Goal: Task Accomplishment & Management: Use online tool/utility

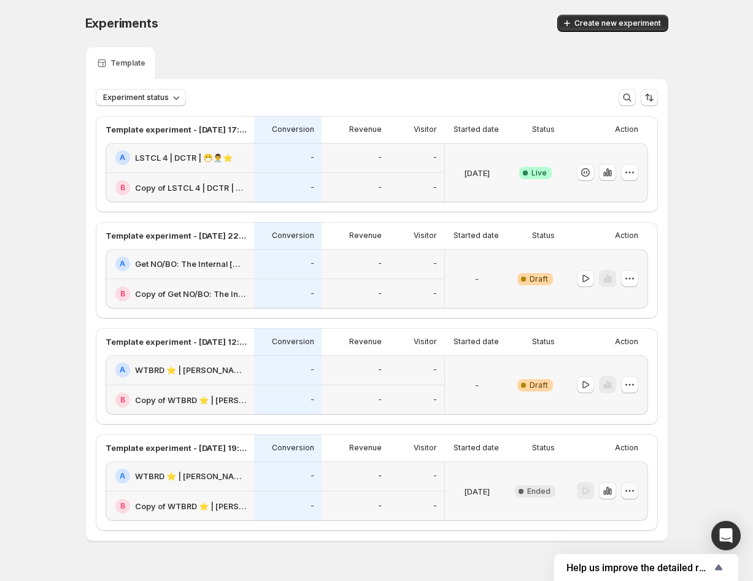
click at [631, 491] on icon "button" at bounding box center [630, 491] width 12 height 12
click at [628, 469] on span "Delete" at bounding box center [620, 466] width 25 height 10
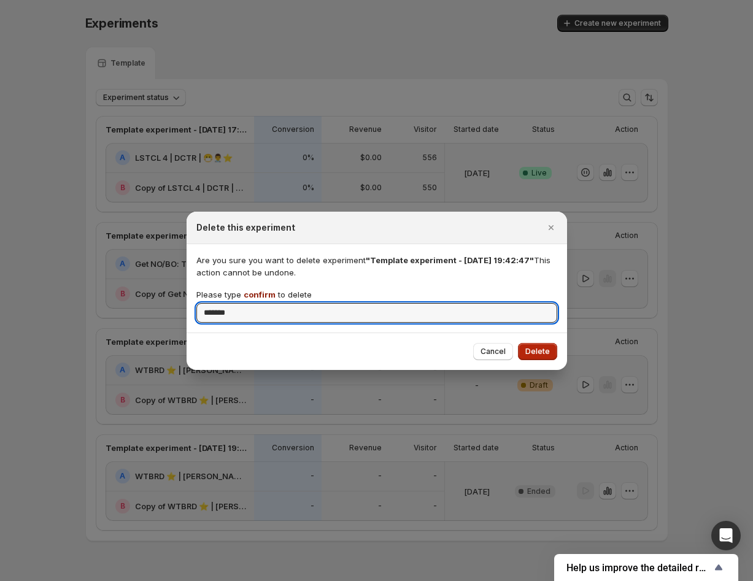
type input "*******"
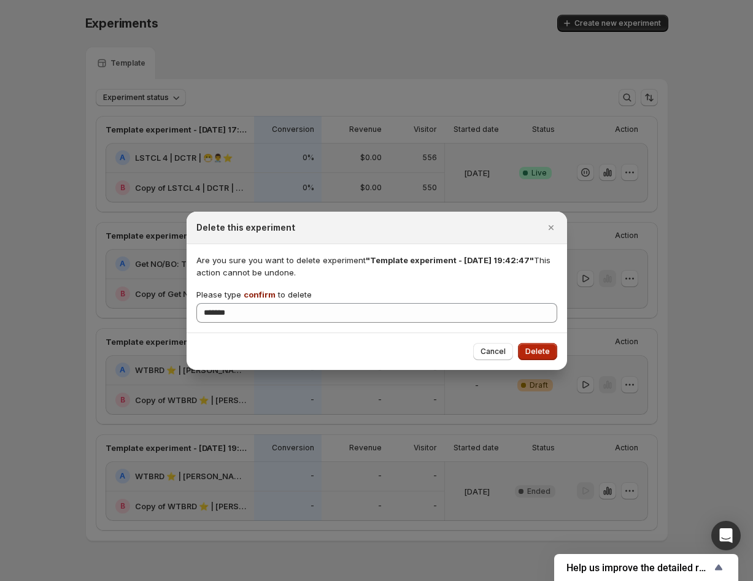
click at [540, 352] on span "Delete" at bounding box center [538, 352] width 25 height 10
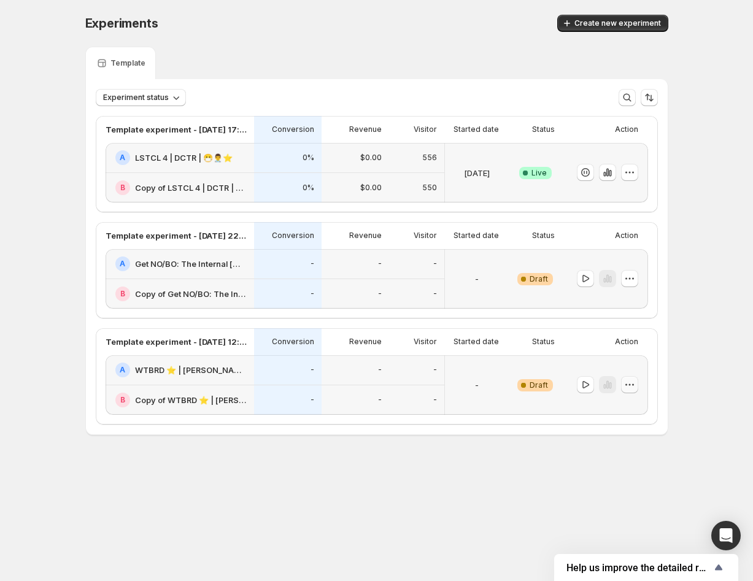
click at [634, 383] on icon "button" at bounding box center [630, 385] width 12 height 12
click at [618, 410] on span "Edit" at bounding box center [615, 410] width 14 height 10
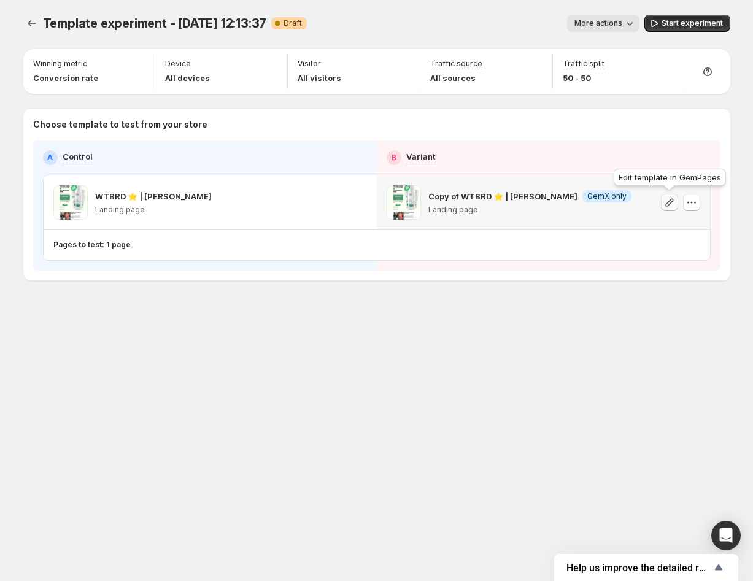
click at [667, 201] on icon "button" at bounding box center [670, 202] width 12 height 12
click at [676, 20] on span "Start experiment" at bounding box center [692, 23] width 61 height 10
